Goal: Task Accomplishment & Management: Complete application form

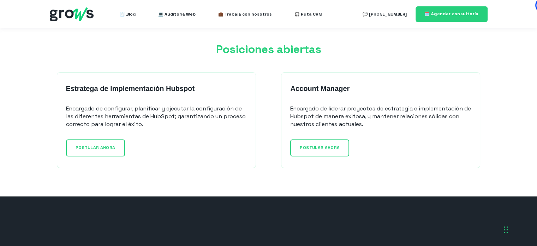
scroll to position [565, 0]
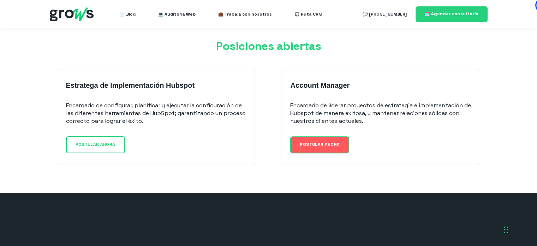
click at [322, 141] on span "POSTULAR AHORA" at bounding box center [320, 144] width 40 height 6
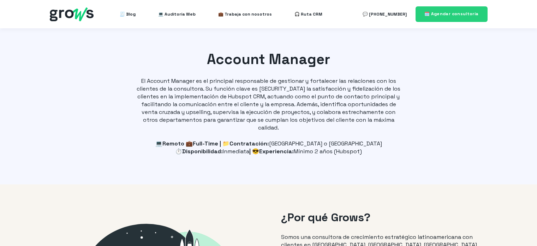
select select "CO"
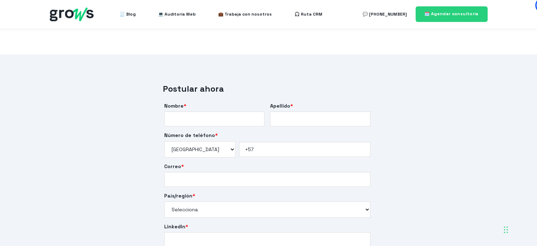
scroll to position [1131, 0]
click at [213, 122] on input "Nombre *" at bounding box center [214, 118] width 100 height 15
type input "[PERSON_NAME]"
click at [286, 117] on input "Apellido *" at bounding box center [320, 118] width 100 height 15
type input "Simancas"
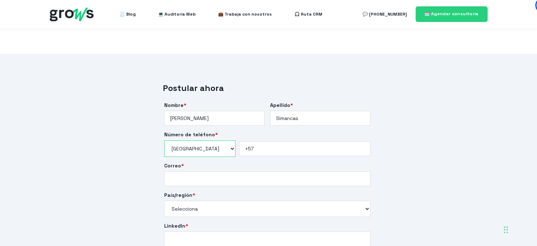
click at [210, 146] on select "* [GEOGRAPHIC_DATA] (‫[GEOGRAPHIC_DATA]‬‎) [GEOGRAPHIC_DATA] ([GEOGRAPHIC_DATA]…" at bounding box center [200, 148] width 72 height 16
click at [164, 140] on select "* [GEOGRAPHIC_DATA] (‫[GEOGRAPHIC_DATA]‬‎) [GEOGRAPHIC_DATA] ([GEOGRAPHIC_DATA]…" at bounding box center [200, 148] width 72 height 16
click at [271, 148] on input "+57" at bounding box center [304, 148] width 131 height 15
type input "[PHONE_NUMBER]"
select select "[GEOGRAPHIC_DATA]"
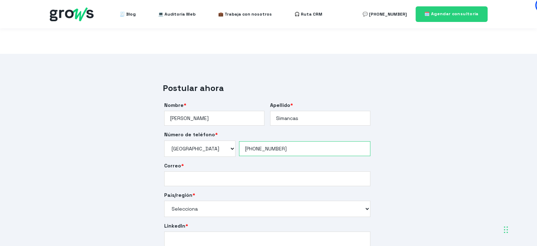
type input "[PHONE_NUMBER]"
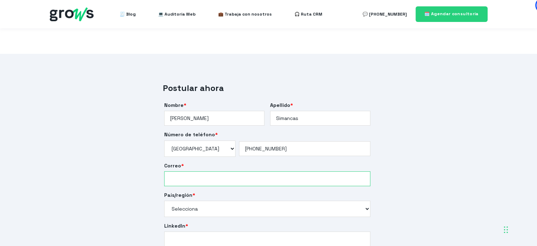
click at [204, 176] on input "Correo *" at bounding box center [267, 178] width 206 height 15
type input "[EMAIL_ADDRESS][DOMAIN_NAME]"
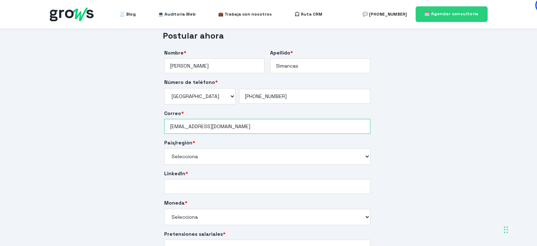
scroll to position [1201, 0]
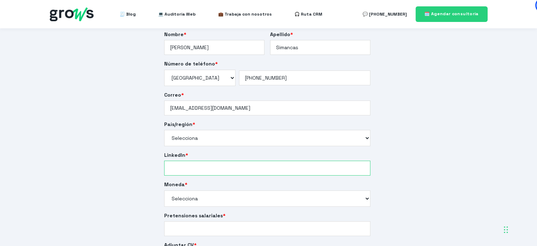
click at [181, 168] on input "LinkedIn *" at bounding box center [267, 167] width 206 height 15
click at [201, 200] on div "Moneda * Selecciona US$ Dólares Americanos (Internacional) S/ Soles ([GEOGRAPHI…" at bounding box center [268, 193] width 209 height 25
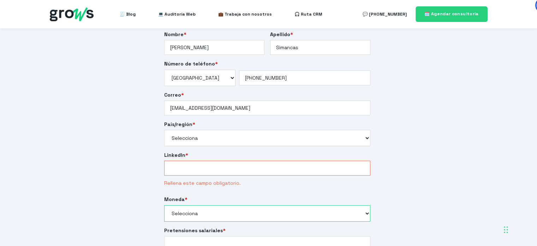
select select "US$ Dólares Americanos (Internacional)"
click at [164, 205] on select "Selecciona US$ Dólares Americanos (Internacional) S/ Soles ([GEOGRAPHIC_DATA]) …" at bounding box center [267, 213] width 206 height 16
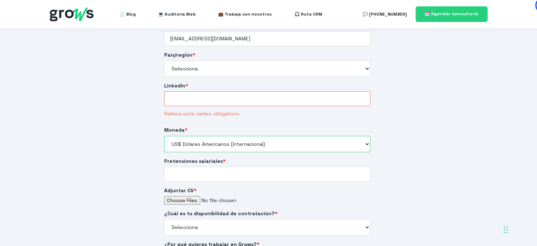
scroll to position [1272, 0]
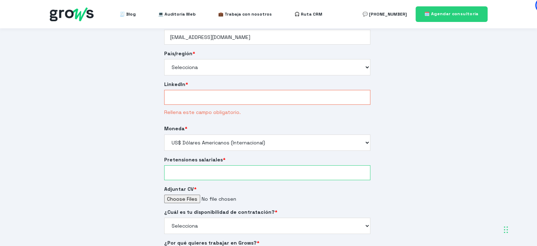
click at [199, 170] on input "Pretensiones salariales *" at bounding box center [267, 172] width 206 height 15
type input "2300"
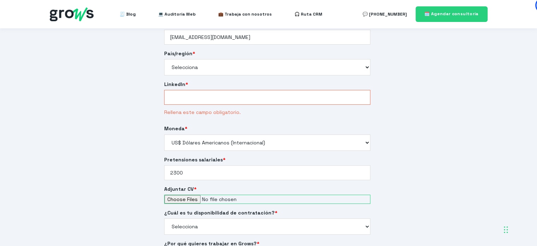
click at [186, 197] on input "Adjuntar CV *" at bounding box center [267, 198] width 206 height 9
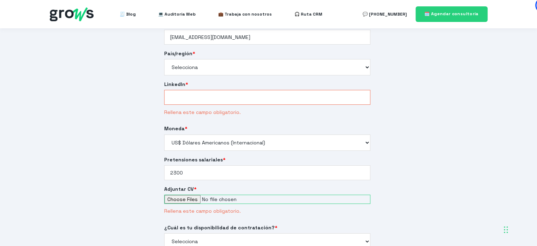
type input "C:\fakepath\HDV-SEO-Strategisc-[PERSON_NAME]-Ago-2025.pdf"
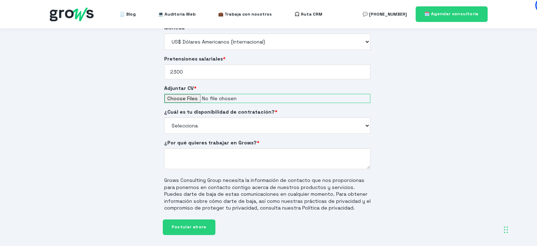
scroll to position [1378, 0]
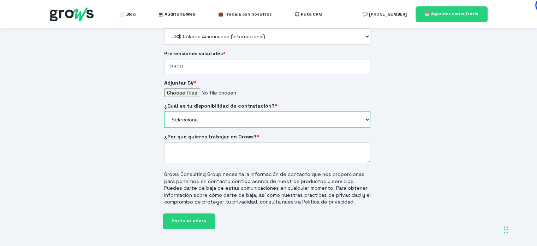
click at [211, 117] on select "Selecciona Inmediata 3 [PERSON_NAME] 15 [PERSON_NAME] 30 [PERSON_NAME] Solo est…" at bounding box center [267, 119] width 206 height 16
select select "Inmediata"
click at [164, 111] on select "Selecciona Inmediata 3 [PERSON_NAME] 15 [PERSON_NAME] 30 [PERSON_NAME] Solo est…" at bounding box center [267, 119] width 206 height 16
click at [188, 143] on textarea "¿Por qué quieres trabajar en Grows? *" at bounding box center [267, 152] width 206 height 20
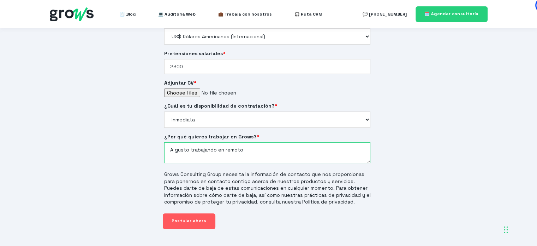
type textarea "A gusto trabajando en remoto"
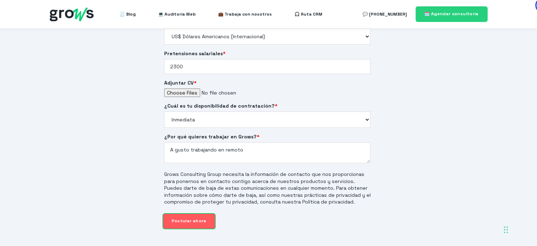
click at [187, 220] on input "Postular ahora" at bounding box center [189, 220] width 53 height 15
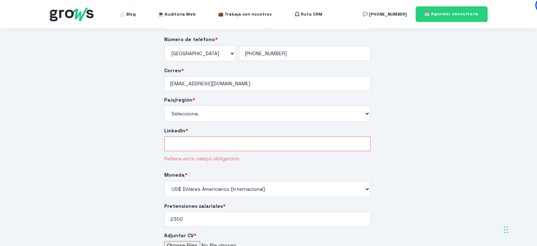
scroll to position [1201, 0]
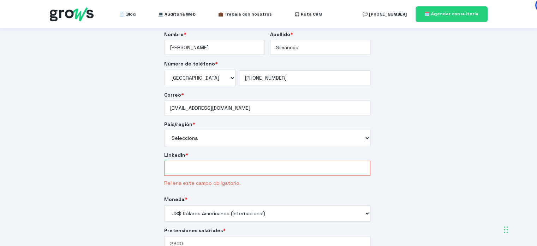
click at [205, 171] on input "LinkedIn *" at bounding box center [267, 167] width 206 height 15
paste input "[URL][DOMAIN_NAME]"
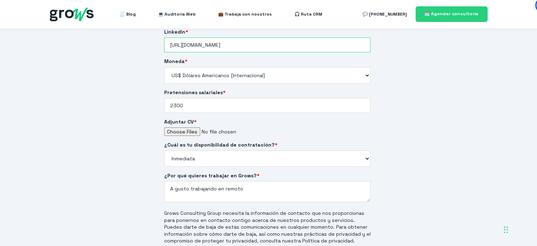
scroll to position [1413, 0]
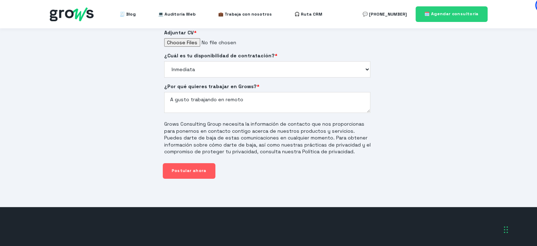
type input "[URL][DOMAIN_NAME]"
click at [181, 171] on input "Postular ahora" at bounding box center [189, 170] width 53 height 15
